Goal: Task Accomplishment & Management: Use online tool/utility

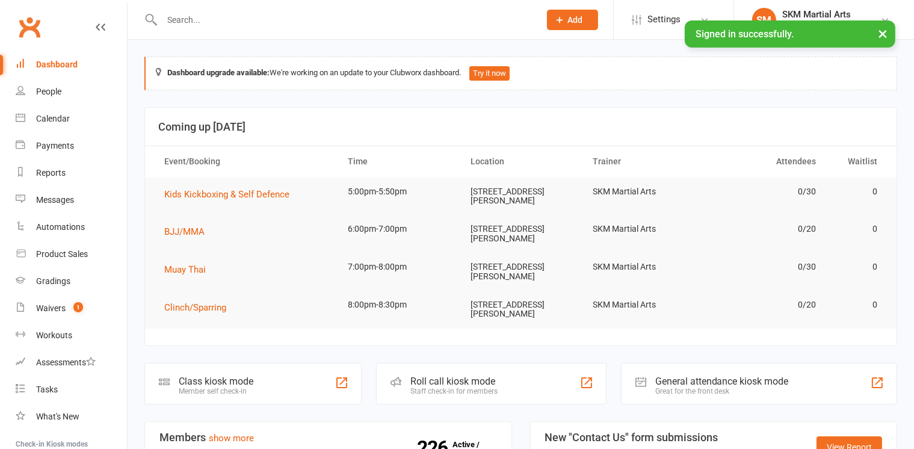
click at [265, 363] on div "Class kiosk mode Member self check-in" at bounding box center [252, 384] width 217 height 42
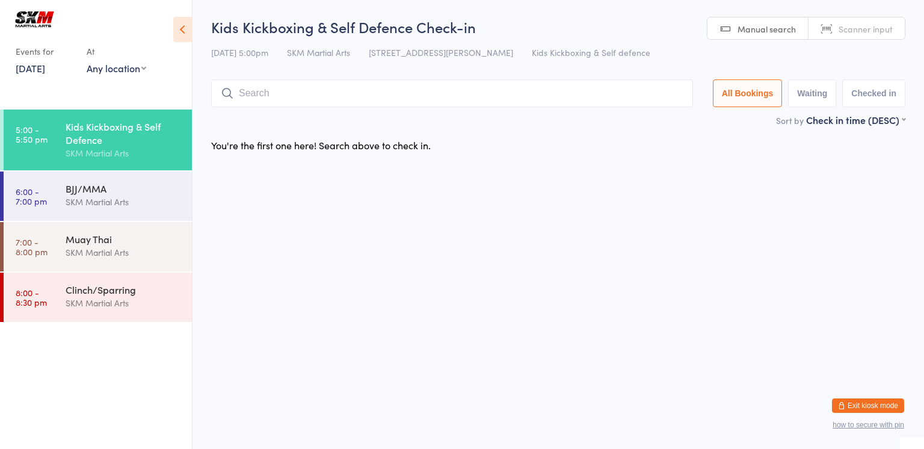
click at [343, 101] on input "search" at bounding box center [452, 93] width 482 height 28
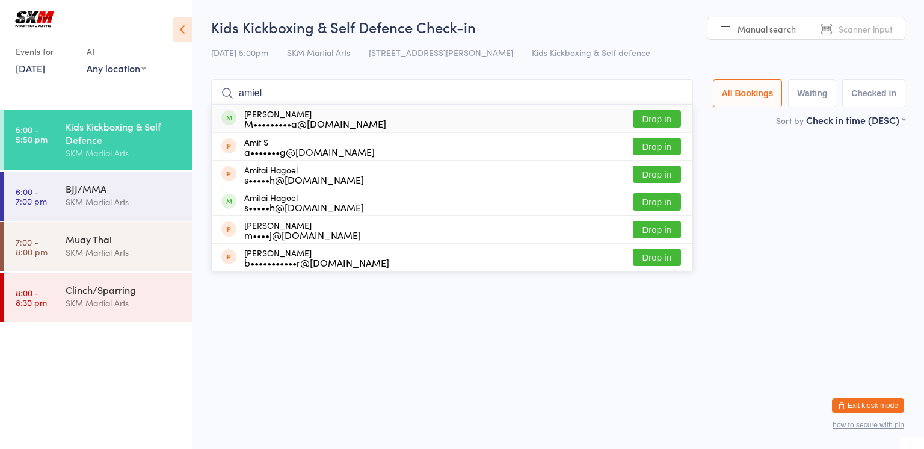
type input "amiel"
click at [464, 115] on div "[PERSON_NAME] M•••••••••a@[DOMAIN_NAME] Drop in" at bounding box center [452, 119] width 481 height 28
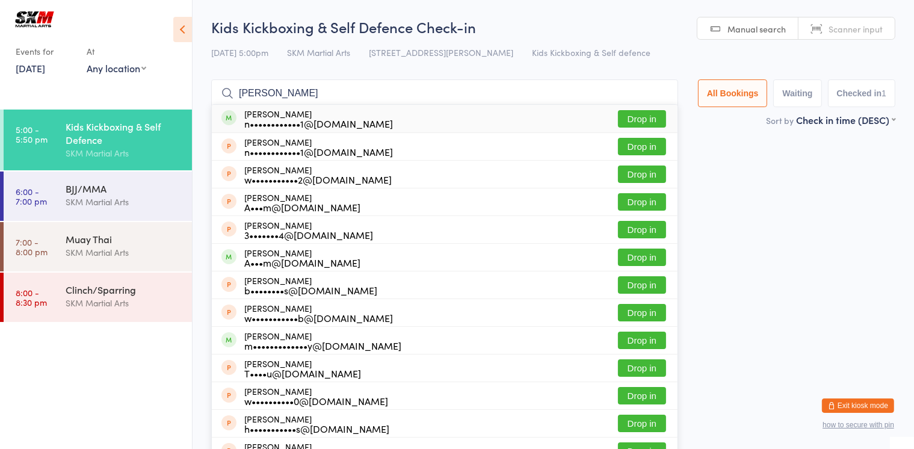
type input "[PERSON_NAME]"
click at [454, 118] on div "[PERSON_NAME] n••••••••••••1@[DOMAIN_NAME] Drop in" at bounding box center [445, 119] width 466 height 28
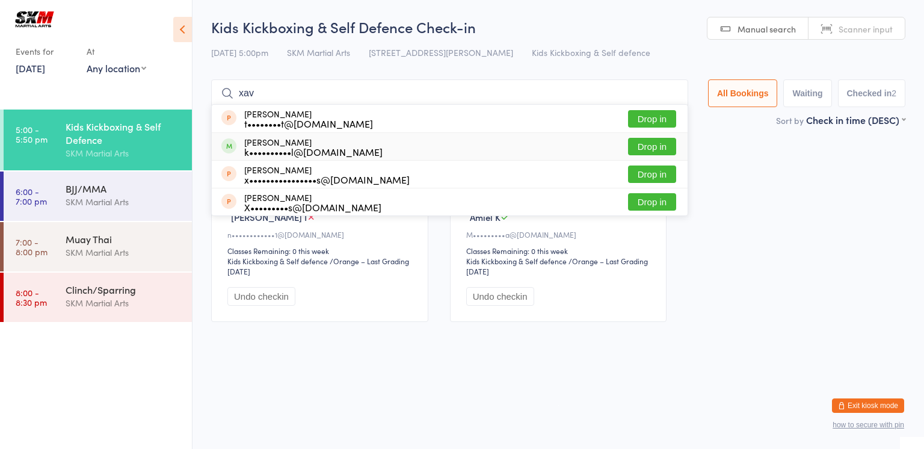
type input "xav"
click at [640, 143] on button "Drop in" at bounding box center [652, 146] width 48 height 17
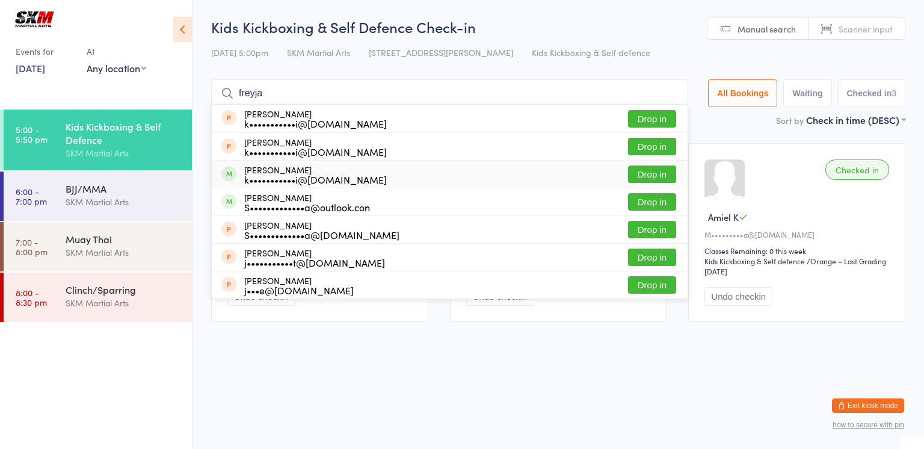
type input "freyja"
click at [644, 171] on button "Drop in" at bounding box center [652, 173] width 48 height 17
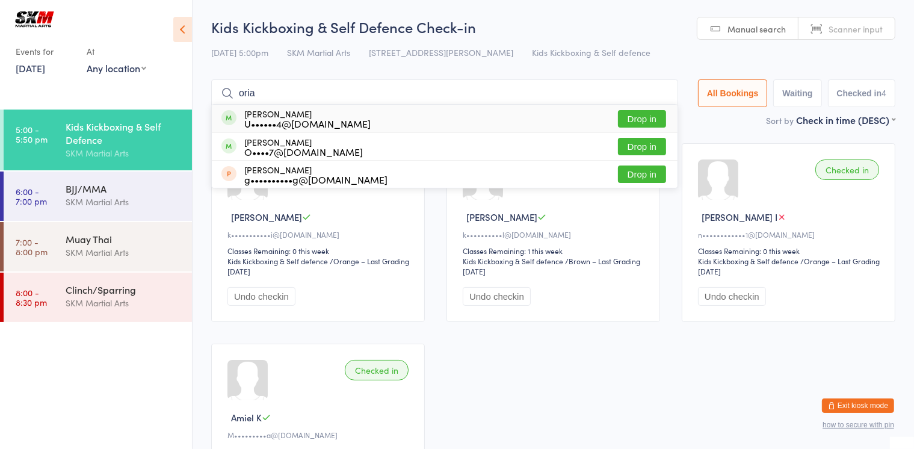
type input "oria"
click at [391, 115] on div "[PERSON_NAME] U••••••4@[DOMAIN_NAME] Drop in" at bounding box center [445, 119] width 466 height 28
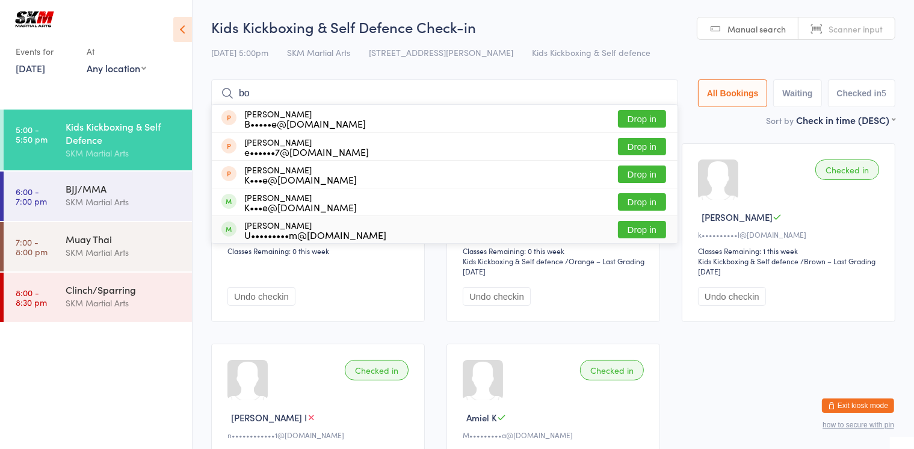
type input "bo"
click at [385, 233] on div "[PERSON_NAME] Svacek U•••••••••m@[DOMAIN_NAME] Drop in" at bounding box center [445, 229] width 466 height 27
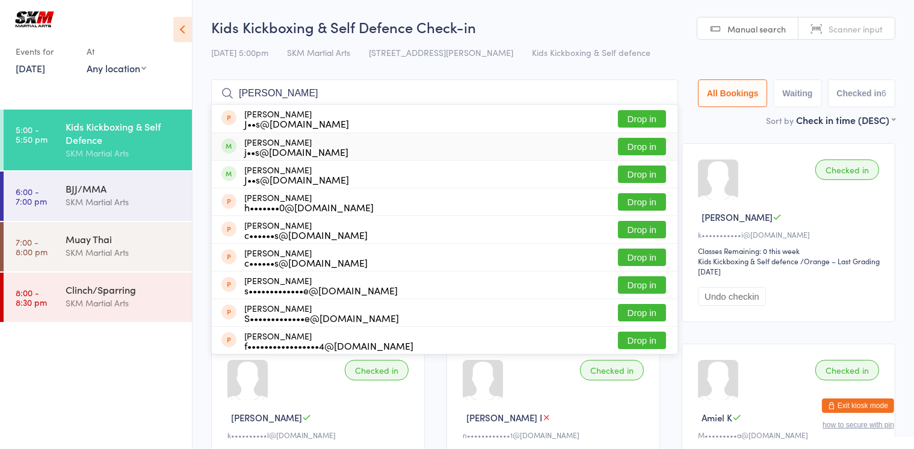
type input "[PERSON_NAME]"
click at [635, 148] on button "Drop in" at bounding box center [642, 146] width 48 height 17
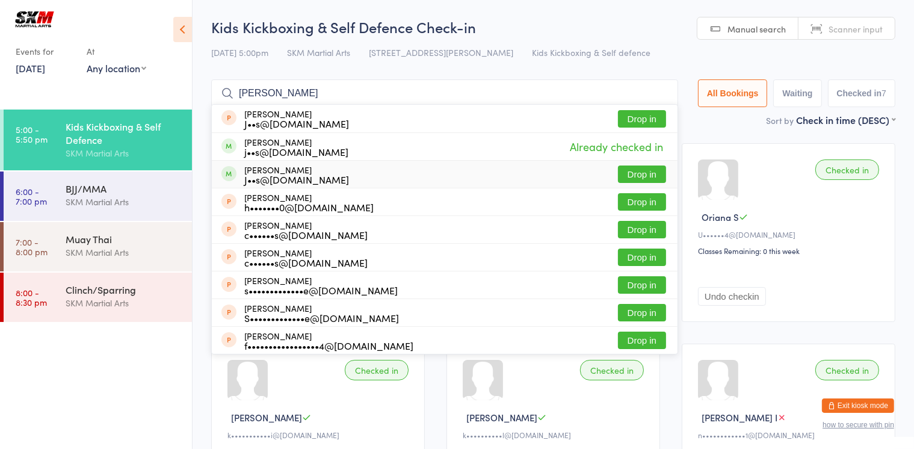
type input "[PERSON_NAME]"
click at [643, 171] on button "Drop in" at bounding box center [642, 173] width 48 height 17
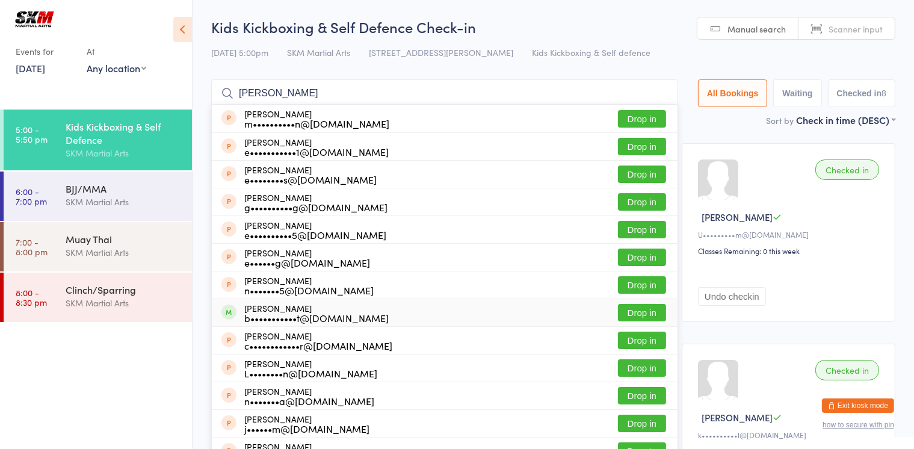
type input "[PERSON_NAME]"
click at [641, 313] on button "Drop in" at bounding box center [642, 312] width 48 height 17
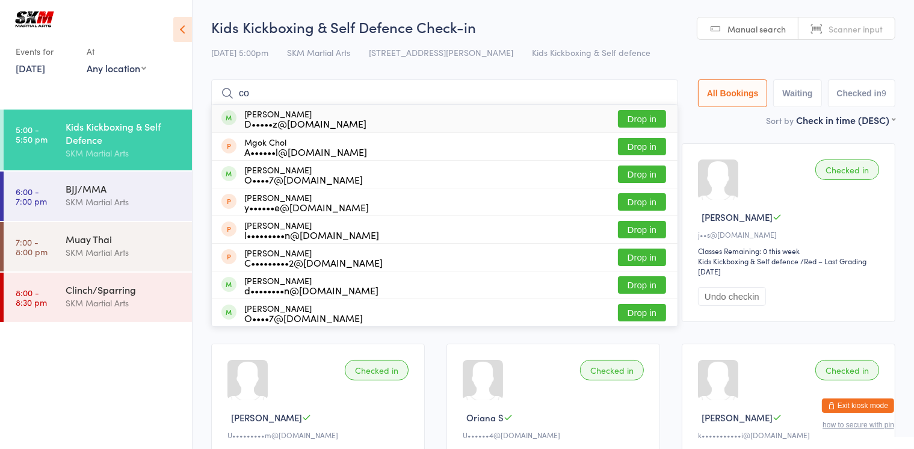
type input "c"
type input "col"
click at [638, 119] on button "Drop in" at bounding box center [642, 118] width 48 height 17
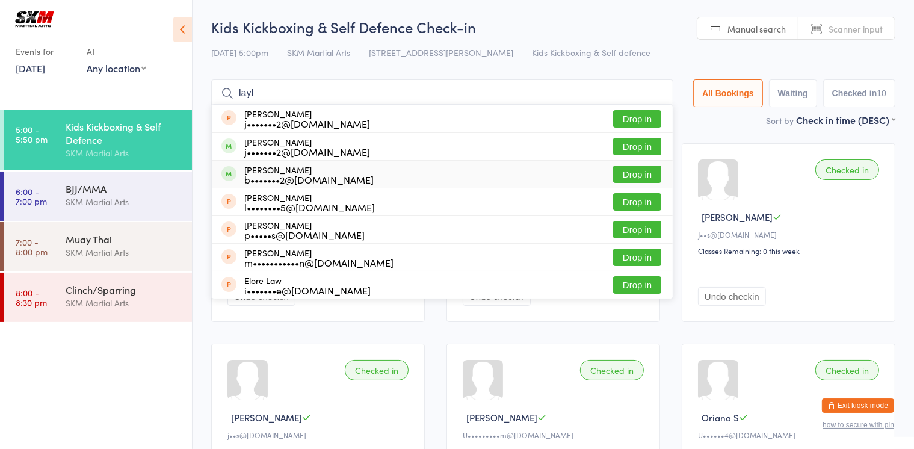
type input "layl"
click at [628, 171] on button "Drop in" at bounding box center [637, 173] width 48 height 17
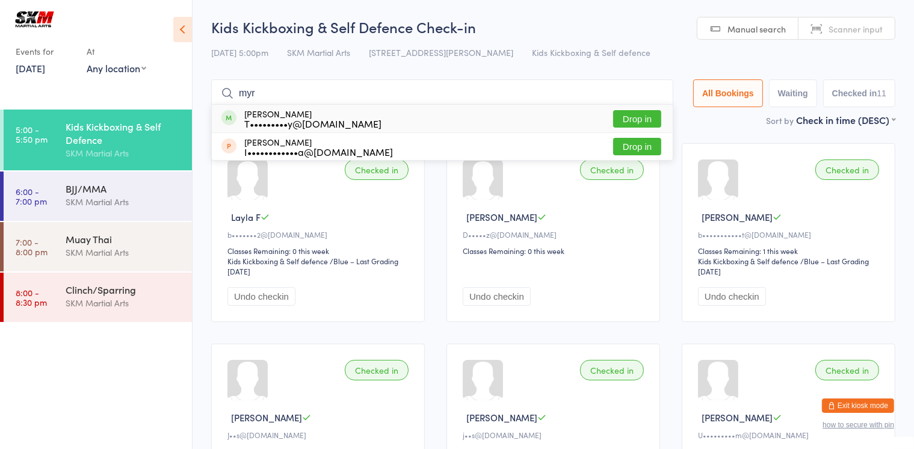
type input "myr"
click at [633, 117] on button "Drop in" at bounding box center [637, 118] width 48 height 17
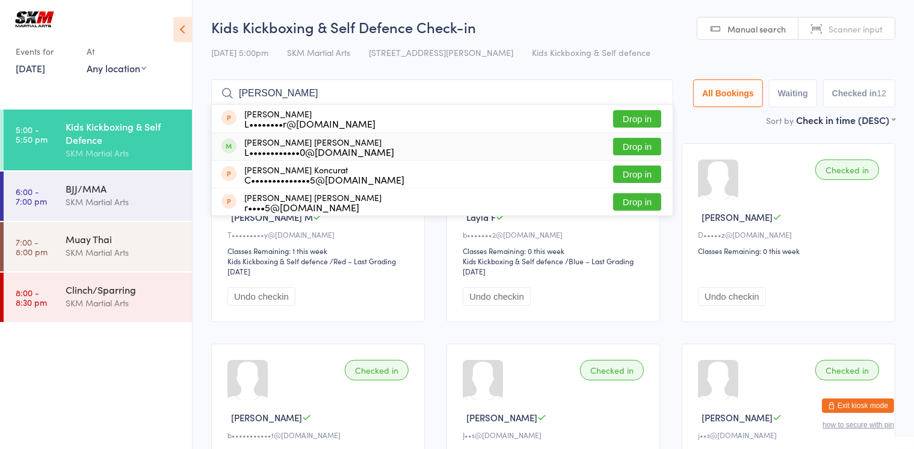
type input "[PERSON_NAME]"
click at [559, 146] on div "[PERSON_NAME] [PERSON_NAME] L••••••••••••0@[DOMAIN_NAME] Drop in" at bounding box center [442, 146] width 461 height 27
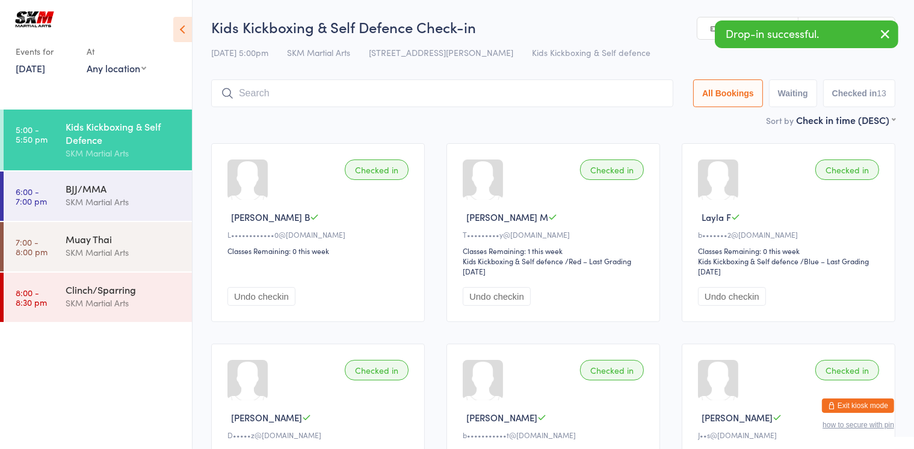
click at [521, 97] on input "search" at bounding box center [442, 93] width 462 height 28
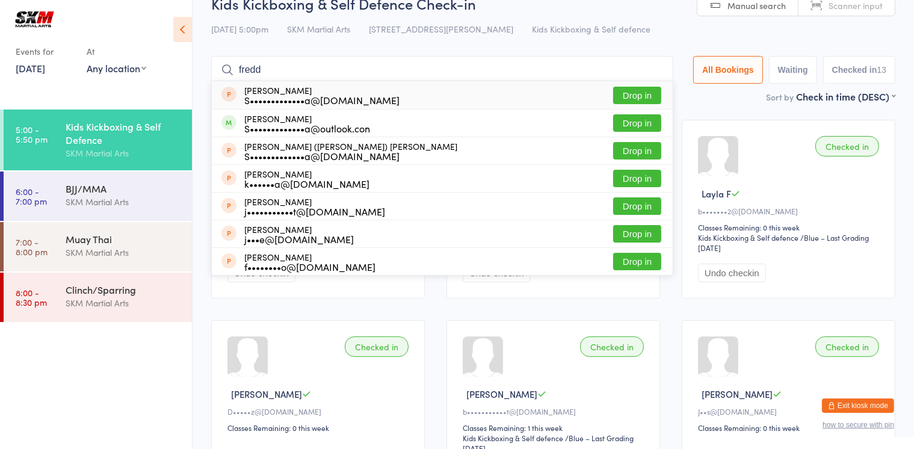
type input "fredd"
click at [639, 97] on button "Drop in" at bounding box center [637, 95] width 48 height 17
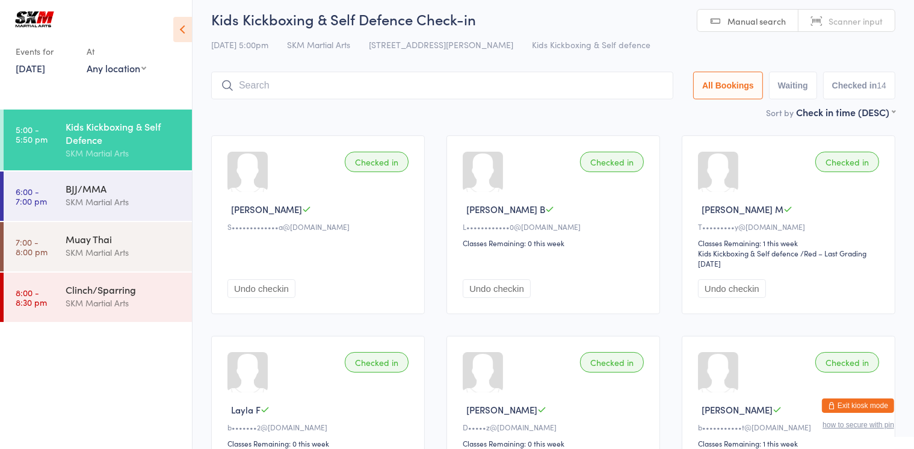
scroll to position [0, 0]
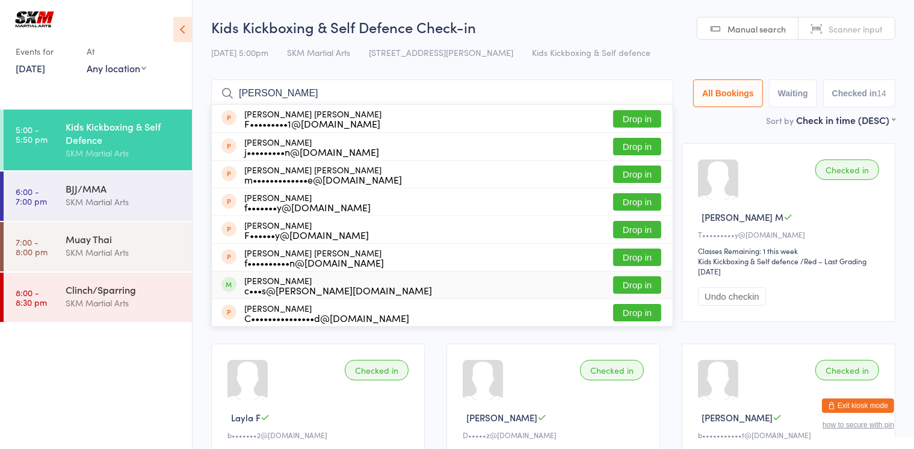
type input "[PERSON_NAME]"
click at [638, 283] on button "Drop in" at bounding box center [637, 284] width 48 height 17
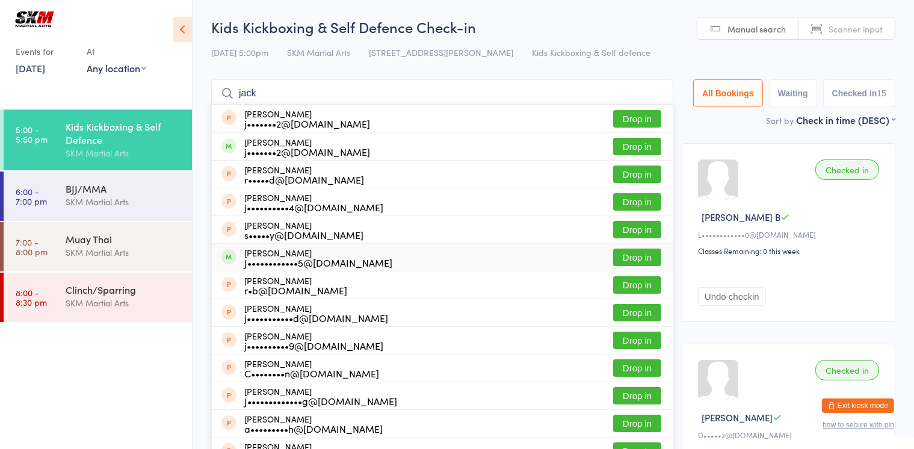
type input "jack"
click at [629, 256] on button "Drop in" at bounding box center [637, 256] width 48 height 17
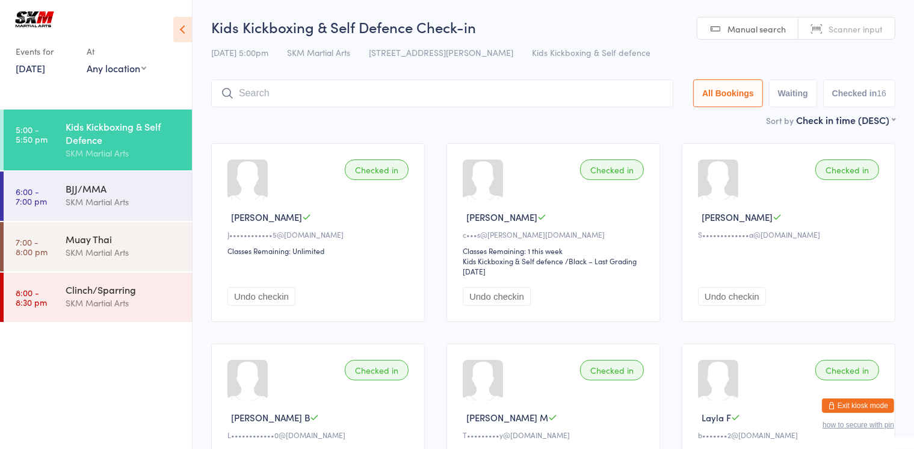
click at [505, 94] on input "search" at bounding box center [442, 93] width 462 height 28
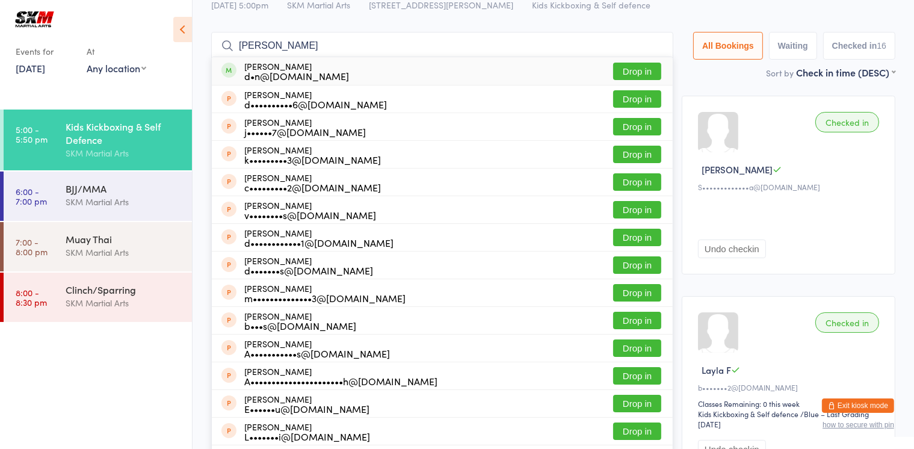
scroll to position [46, 0]
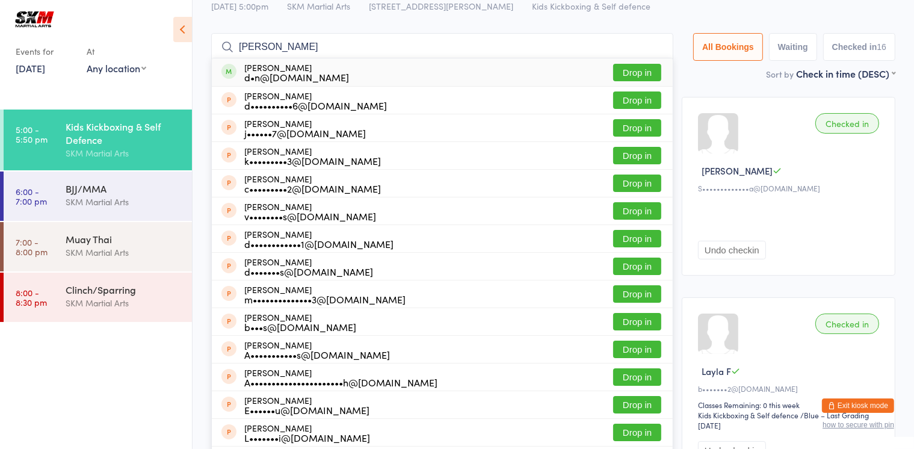
type input "[PERSON_NAME]"
click at [337, 78] on div "[PERSON_NAME] d•n@[DOMAIN_NAME] Drop in" at bounding box center [442, 72] width 461 height 28
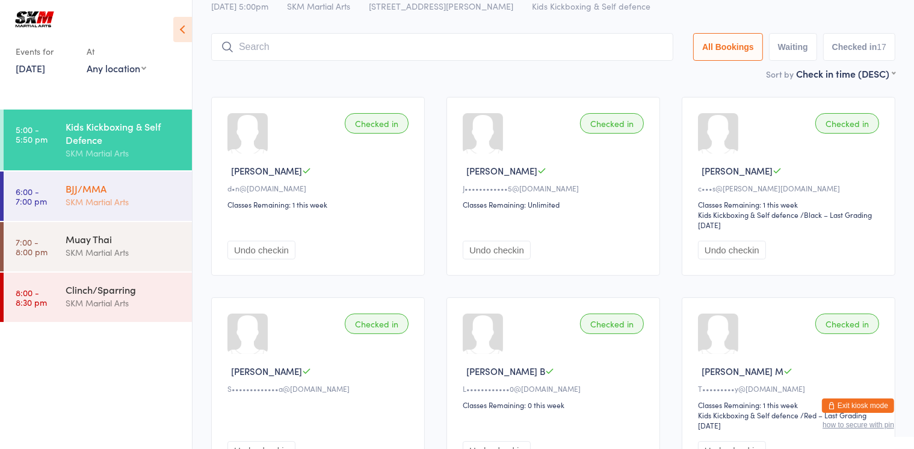
click at [108, 210] on div "BJJ/MMA SKM Martial Arts" at bounding box center [129, 195] width 126 height 48
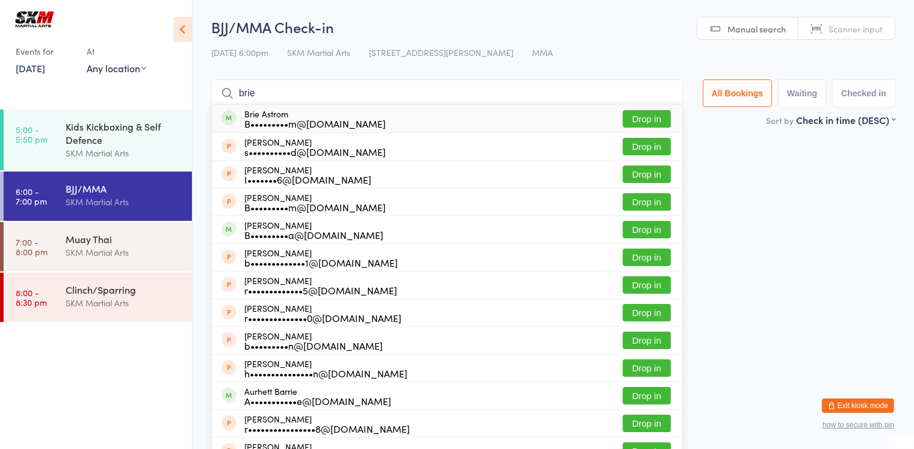
type input "brie"
click at [645, 118] on button "Drop in" at bounding box center [647, 118] width 48 height 17
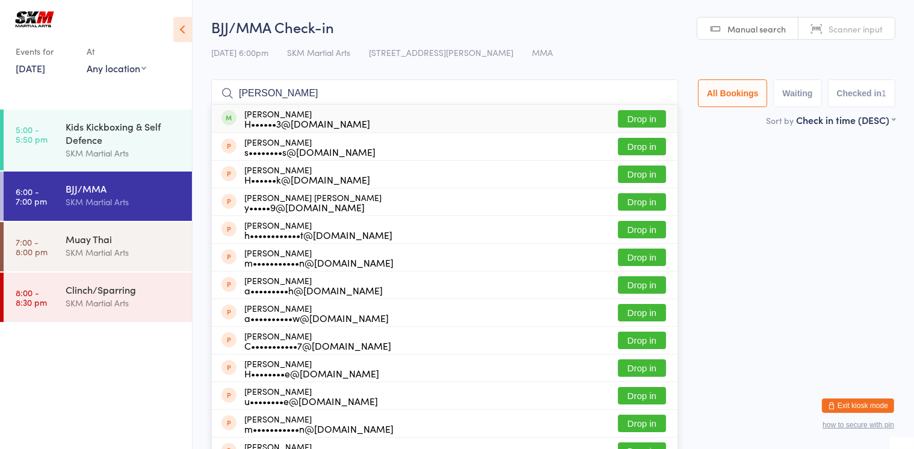
type input "[PERSON_NAME]"
click at [630, 116] on button "Drop in" at bounding box center [642, 118] width 48 height 17
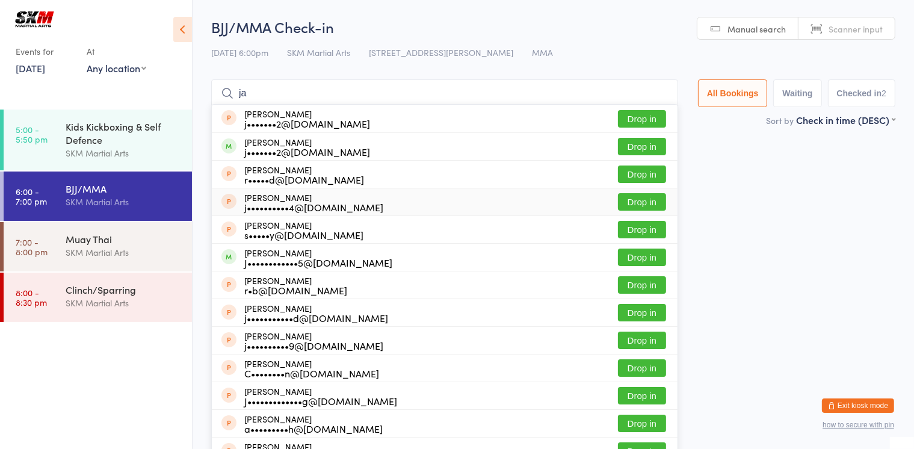
type input "j"
